Goal: Information Seeking & Learning: Check status

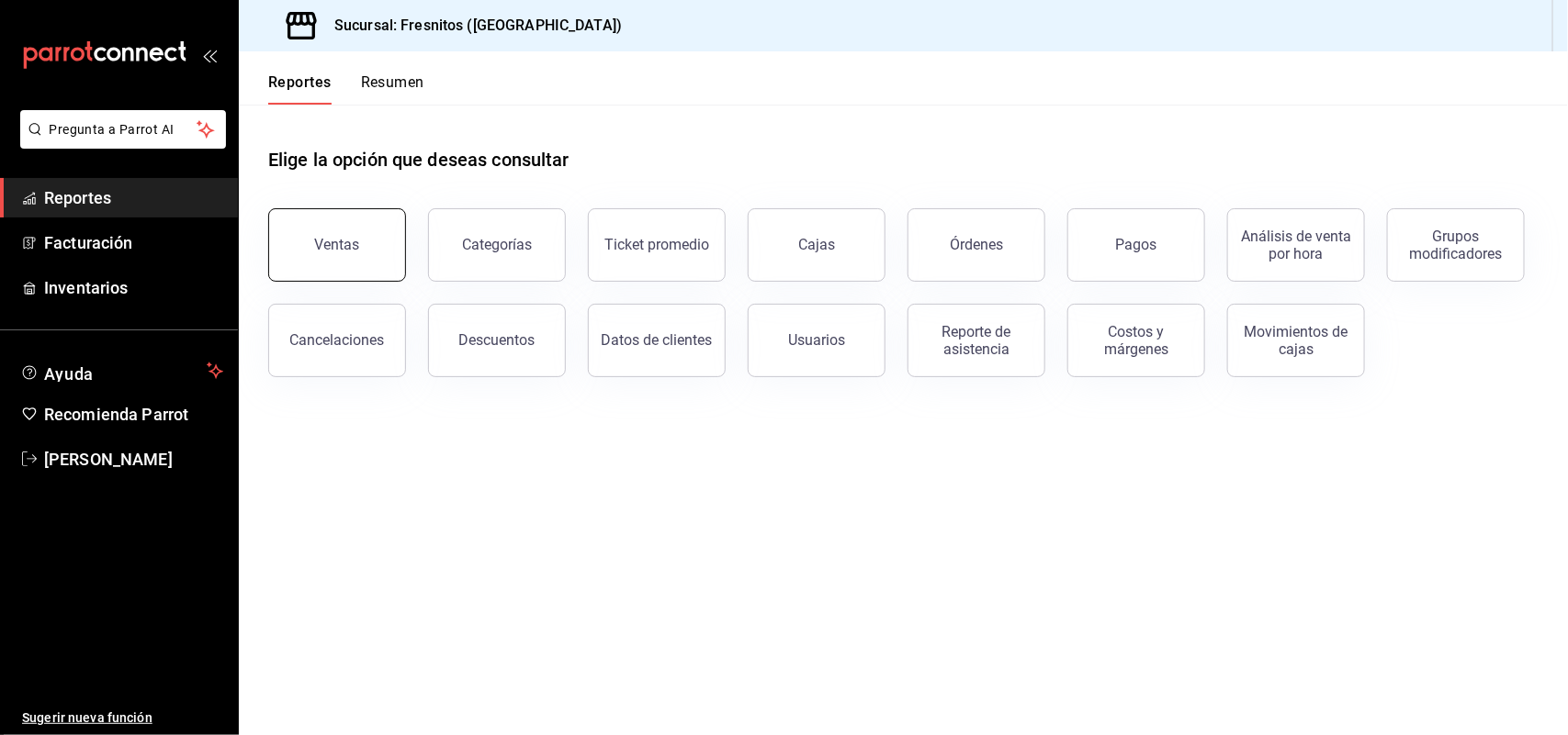
click at [377, 244] on button "Ventas" at bounding box center [337, 245] width 138 height 73
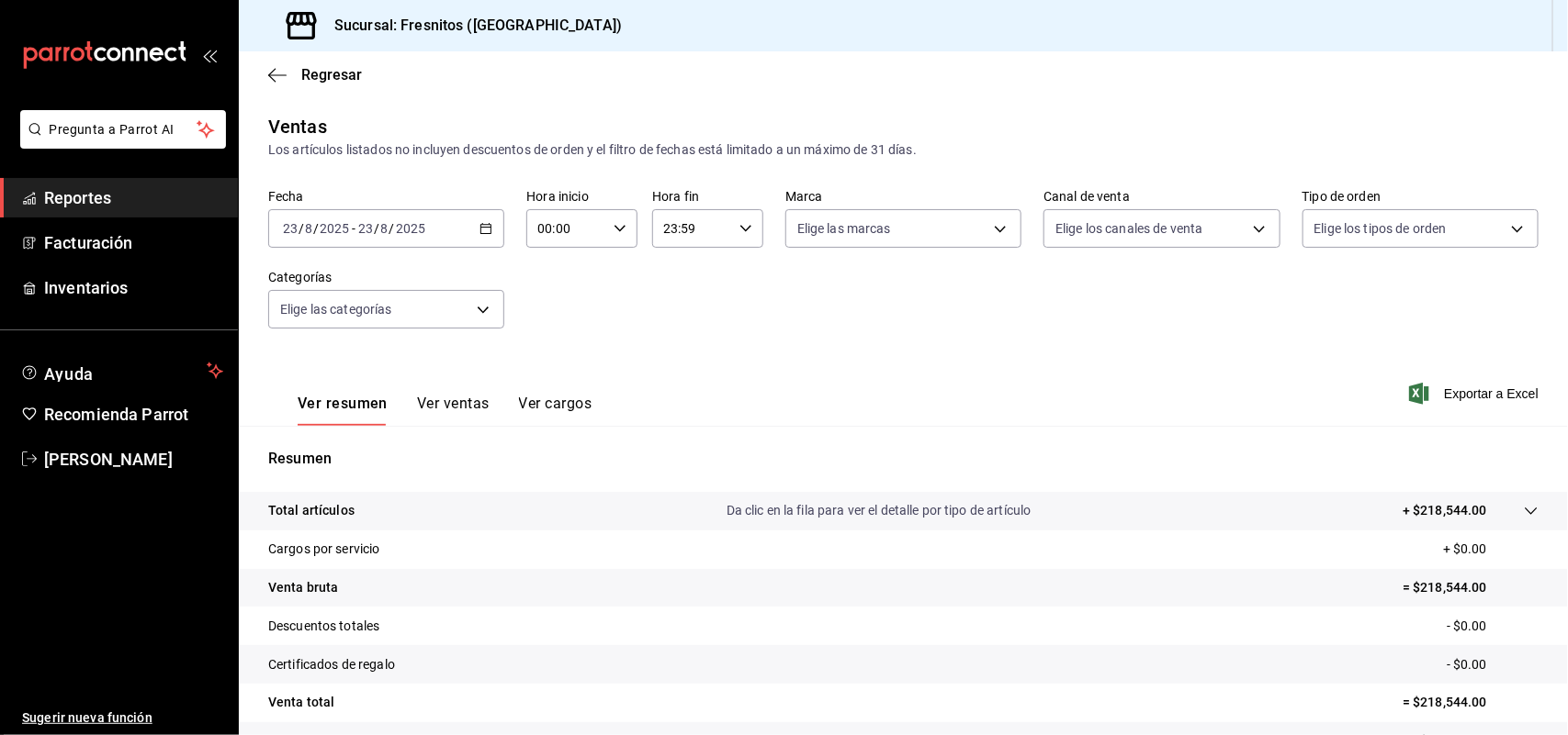
click at [488, 233] on \(Stroke\) "button" at bounding box center [486, 229] width 11 height 10
click at [446, 406] on button "Ver ventas" at bounding box center [453, 411] width 72 height 32
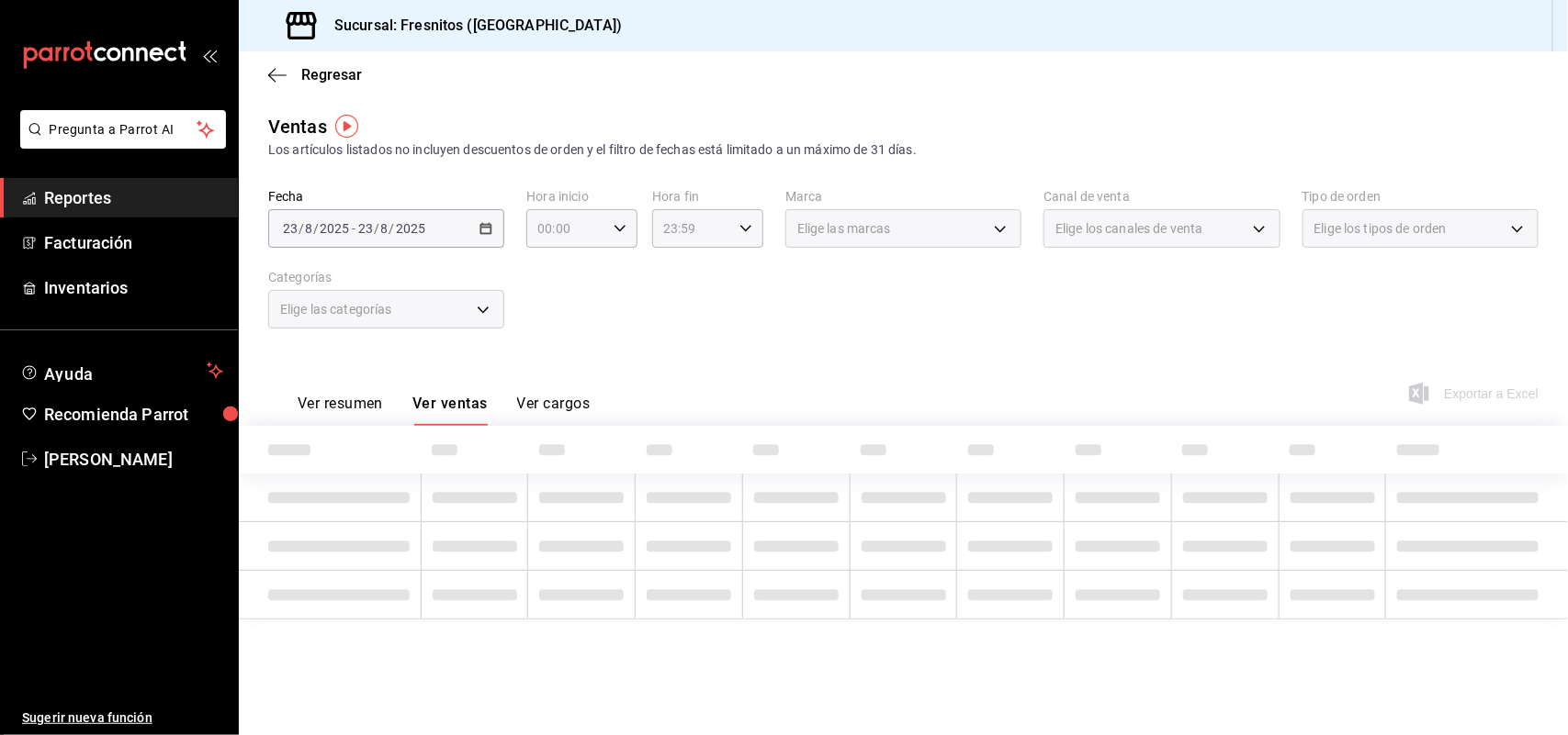
click at [492, 230] on div "[DATE] [DATE] - [DATE] [DATE]" at bounding box center [386, 229] width 236 height 39
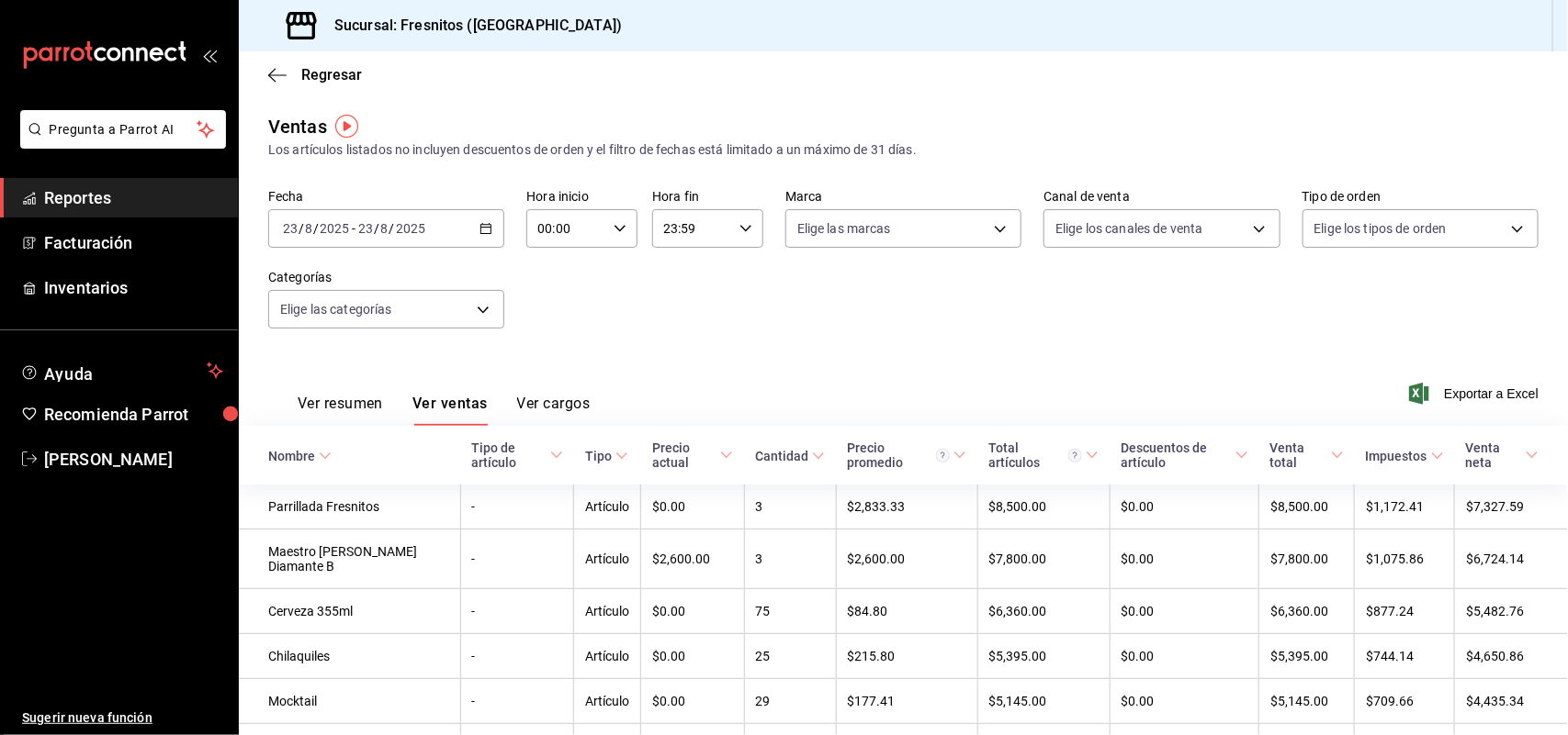
click at [489, 226] on div "[DATE] [DATE] - [DATE] [DATE]" at bounding box center [386, 229] width 236 height 39
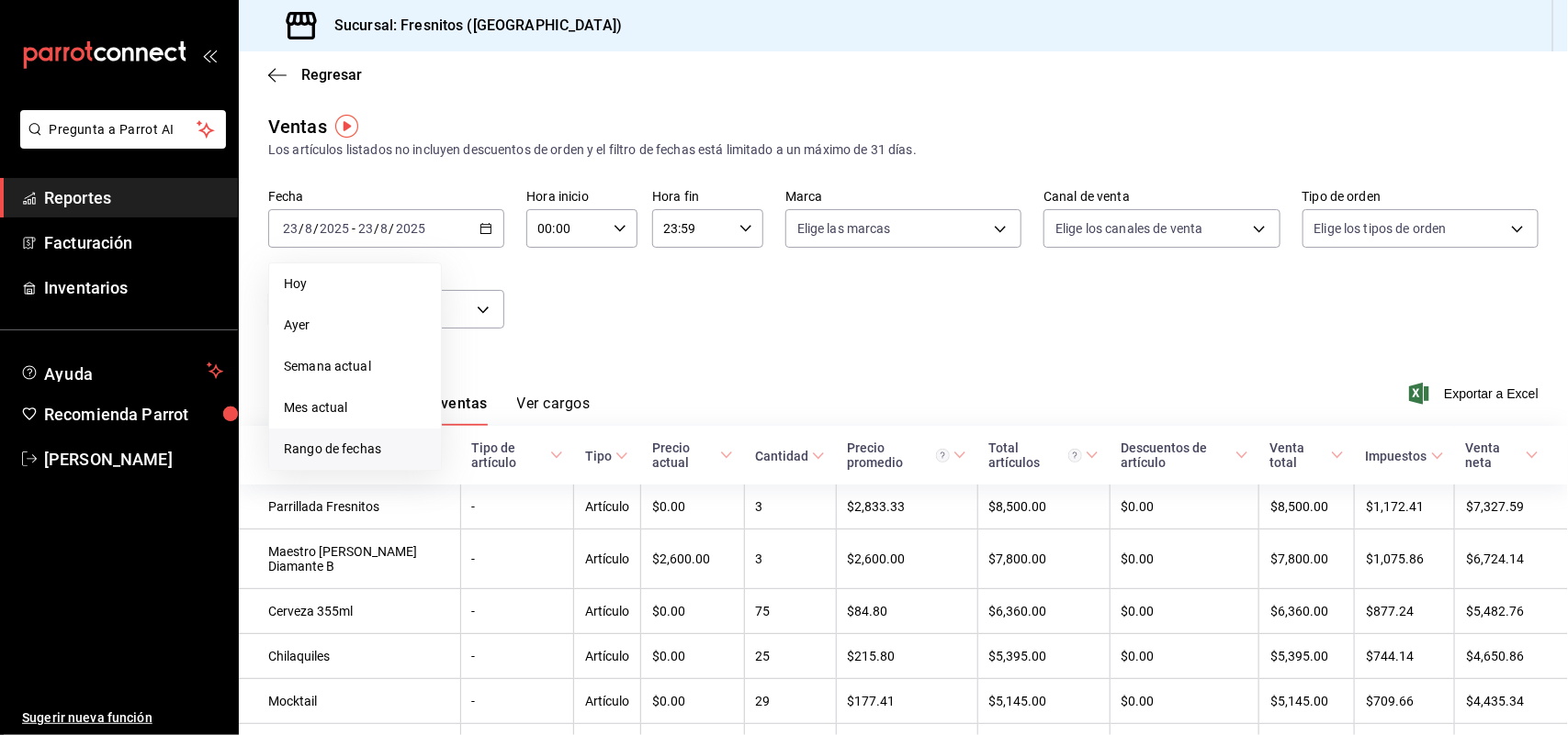
click at [351, 443] on span "Rango de fechas" at bounding box center [355, 449] width 143 height 19
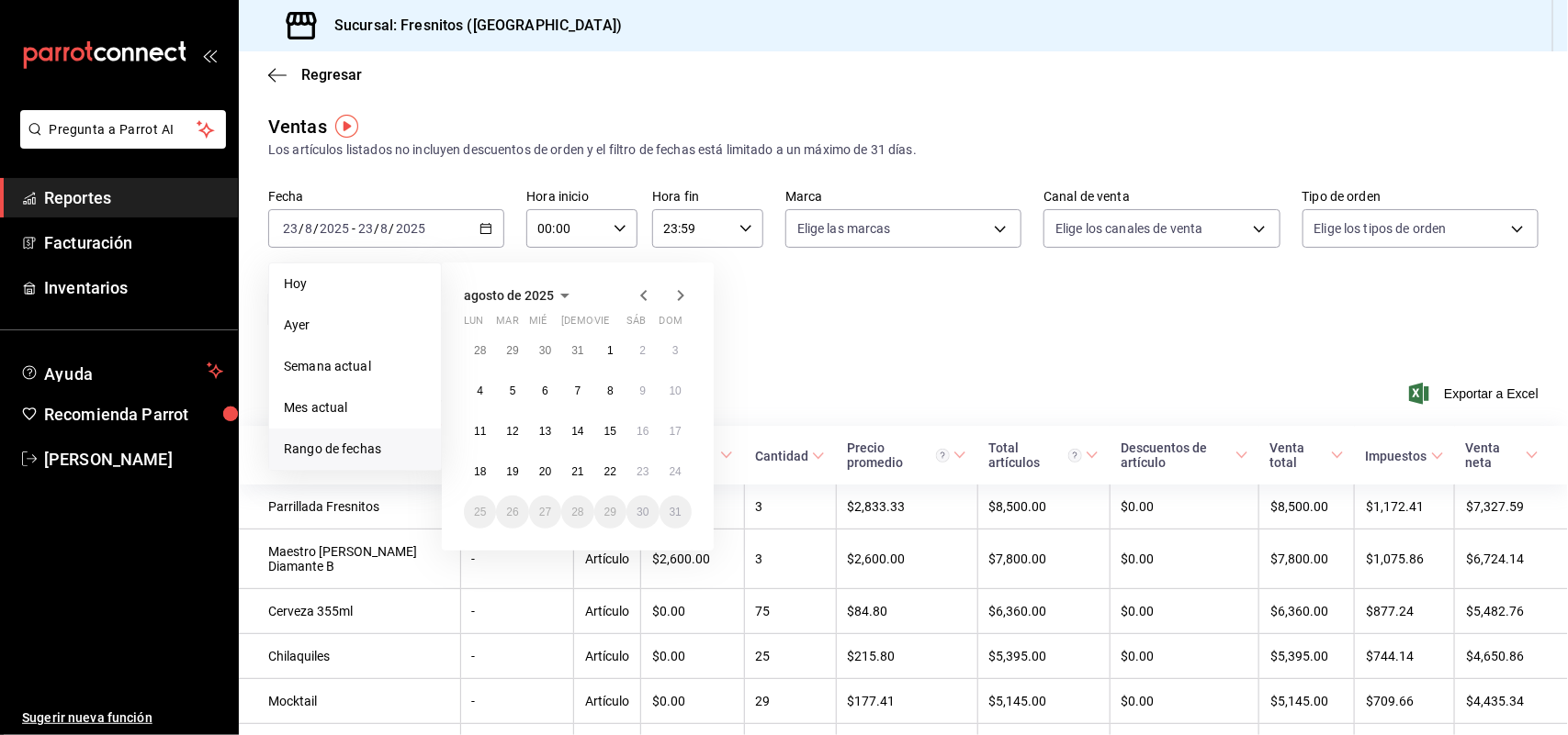
click at [703, 463] on div "[DATE] lun mar mié jue vie sáb dom 28 29 30 31 1 2 3 4 5 6 7 8 9 10 11 12 13 14…" at bounding box center [577, 406] width 272 height 288
click at [678, 468] on abbr "24" at bounding box center [675, 472] width 12 height 13
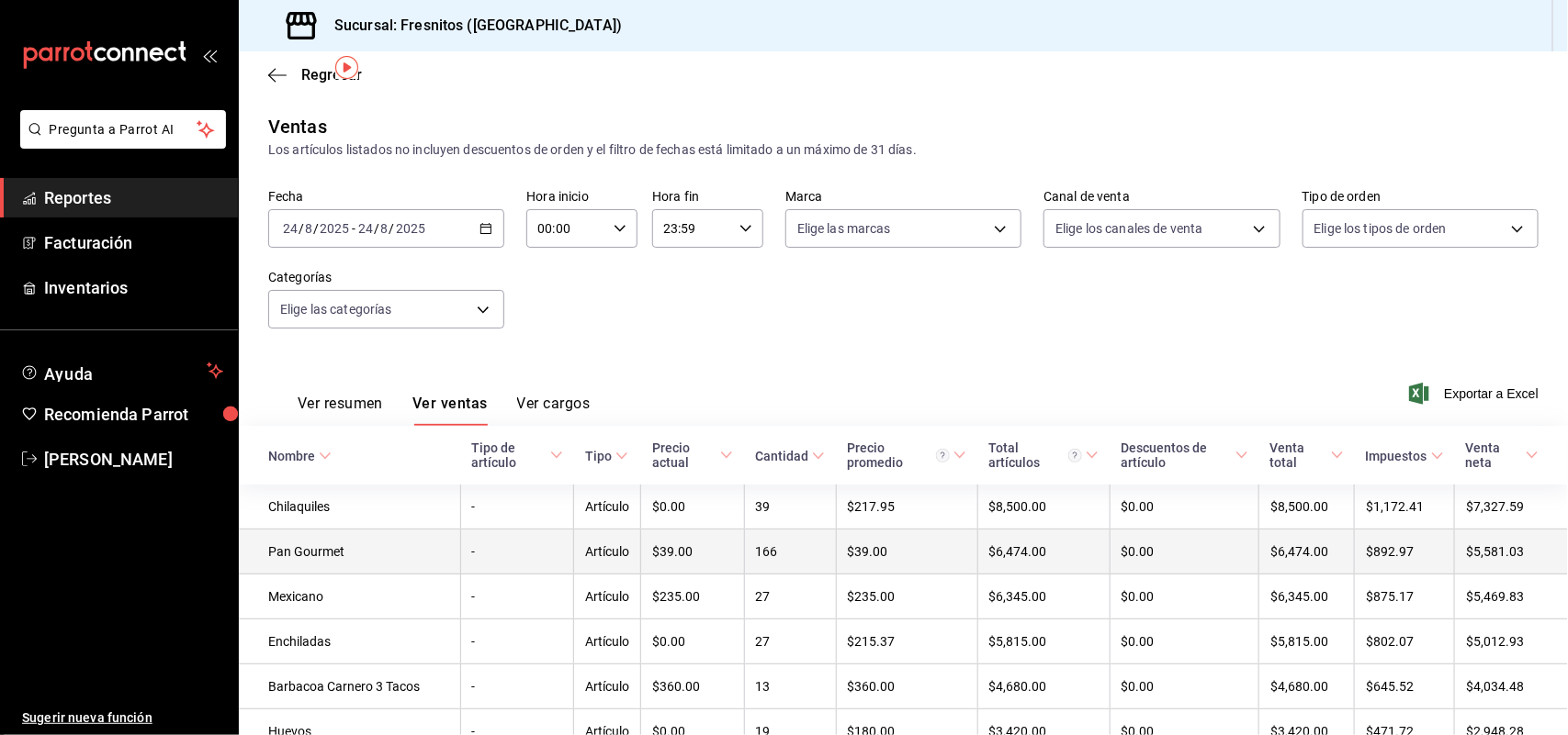
scroll to position [115, 0]
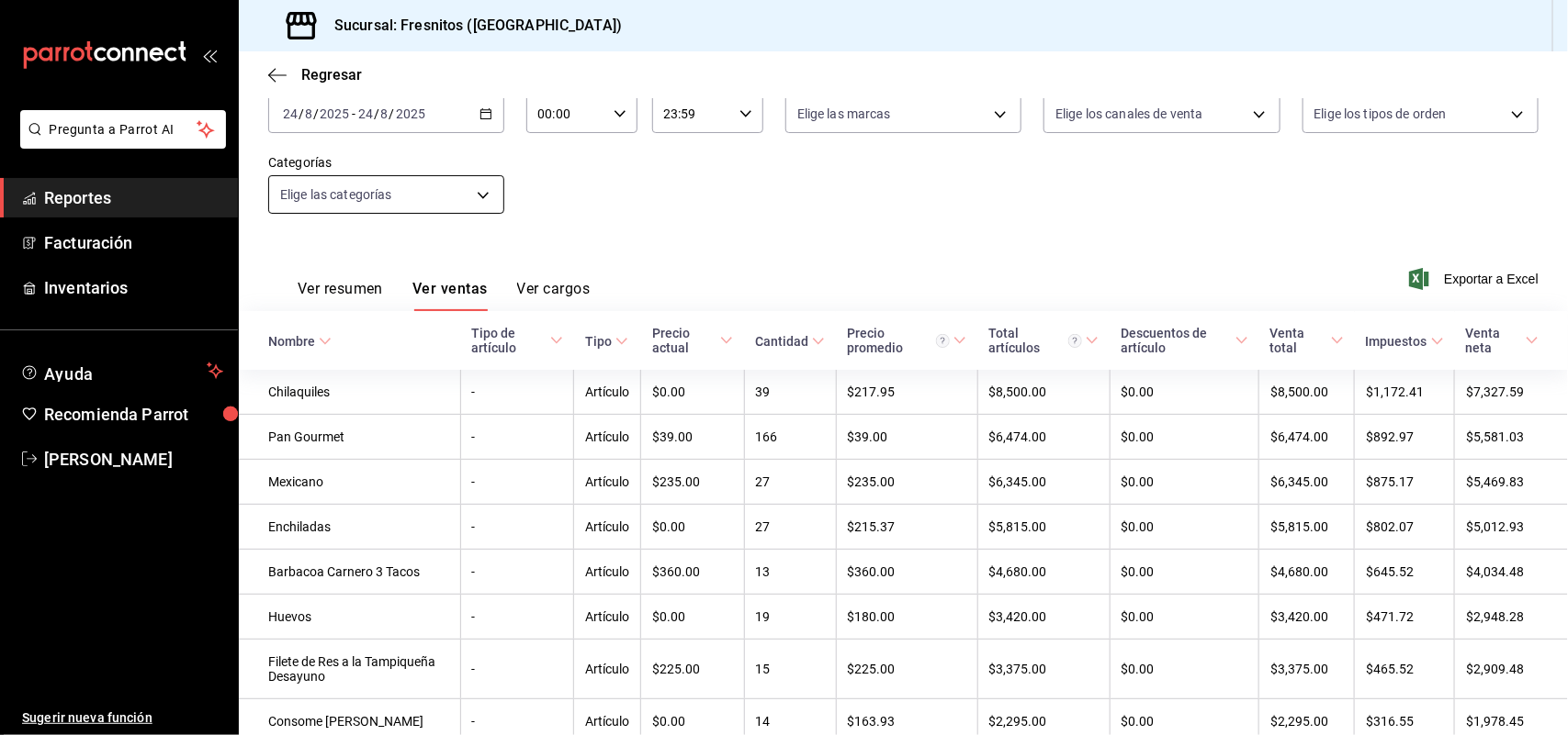
click at [468, 191] on body "Pregunta a Parrot AI Reportes Facturación Inventarios Ayuda Recomienda Parrot […" at bounding box center [784, 367] width 1568 height 735
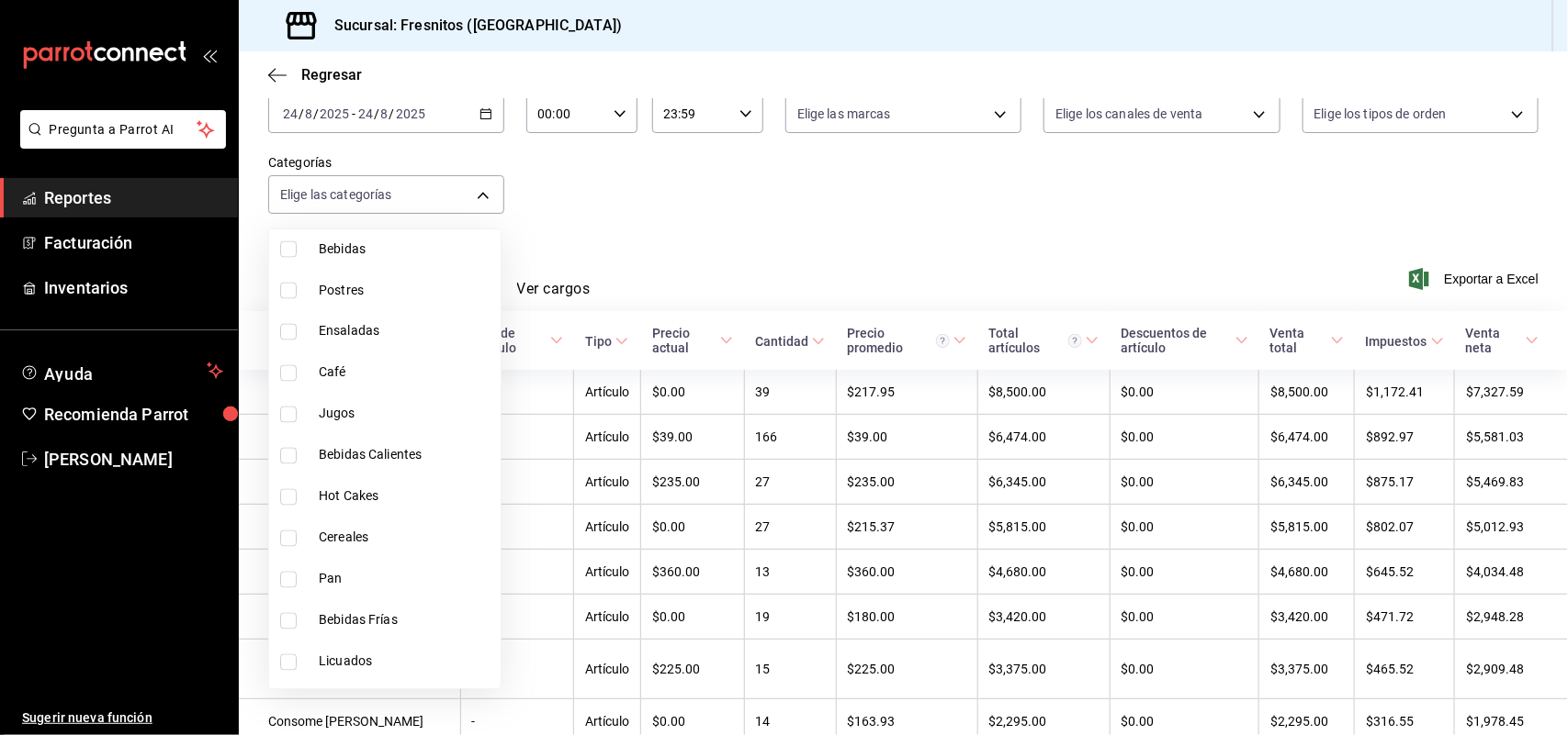
scroll to position [1491, 0]
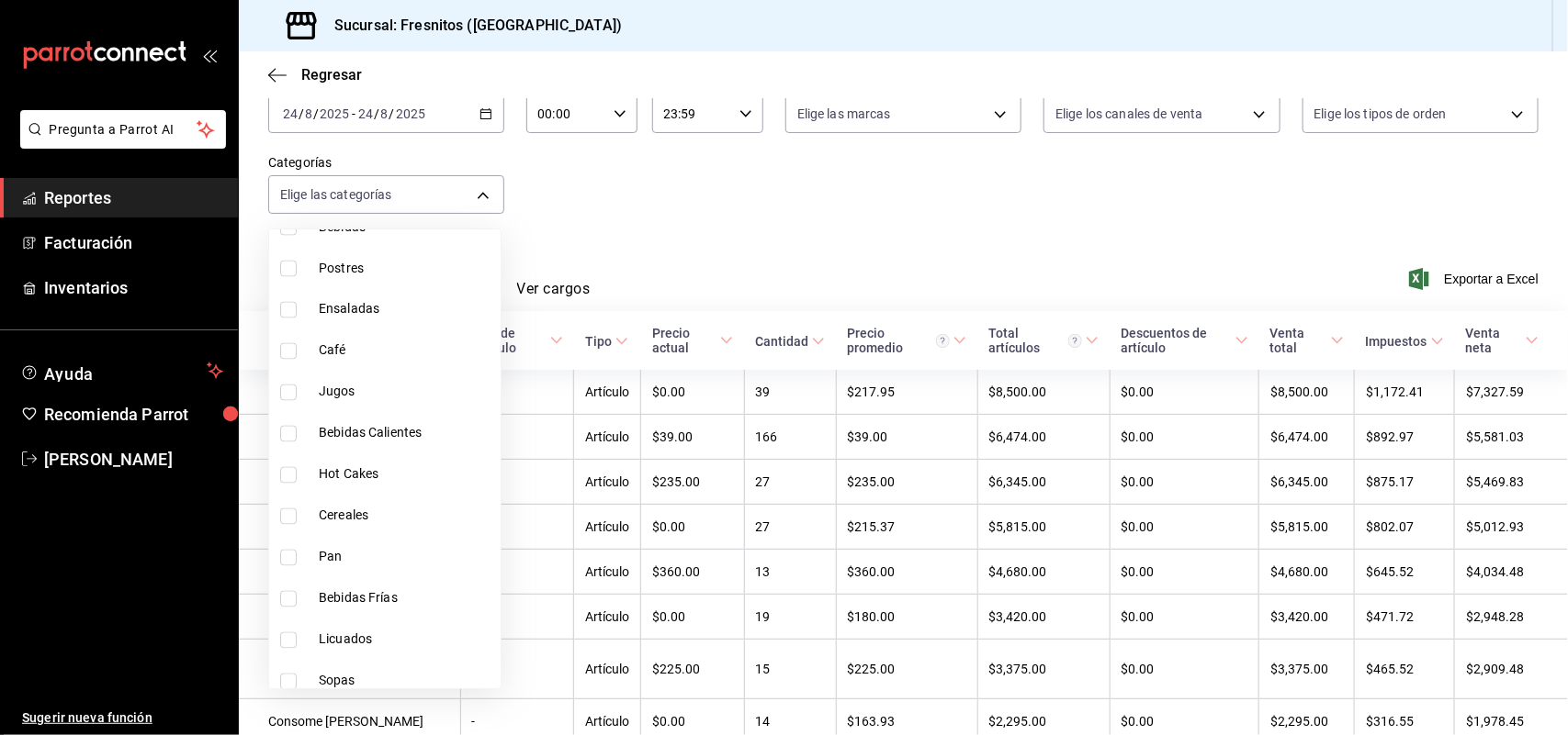
click at [287, 560] on input "checkbox" at bounding box center [288, 558] width 17 height 17
checkbox input "true"
type input "71867573-ed60-4665-b377-e64b506cca6c"
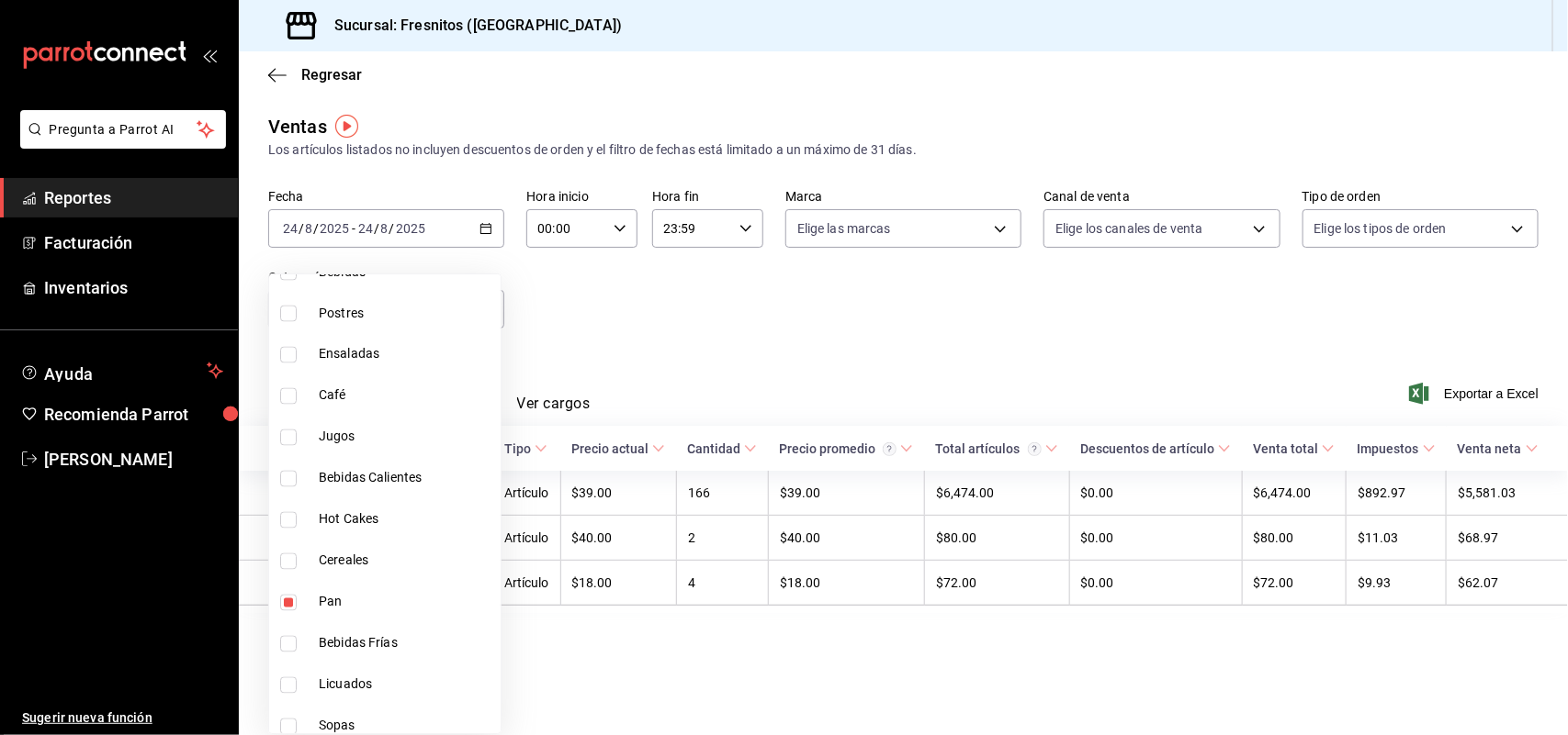
scroll to position [1491, 0]
click at [682, 387] on div at bounding box center [784, 367] width 1568 height 735
